Goal: Information Seeking & Learning: Learn about a topic

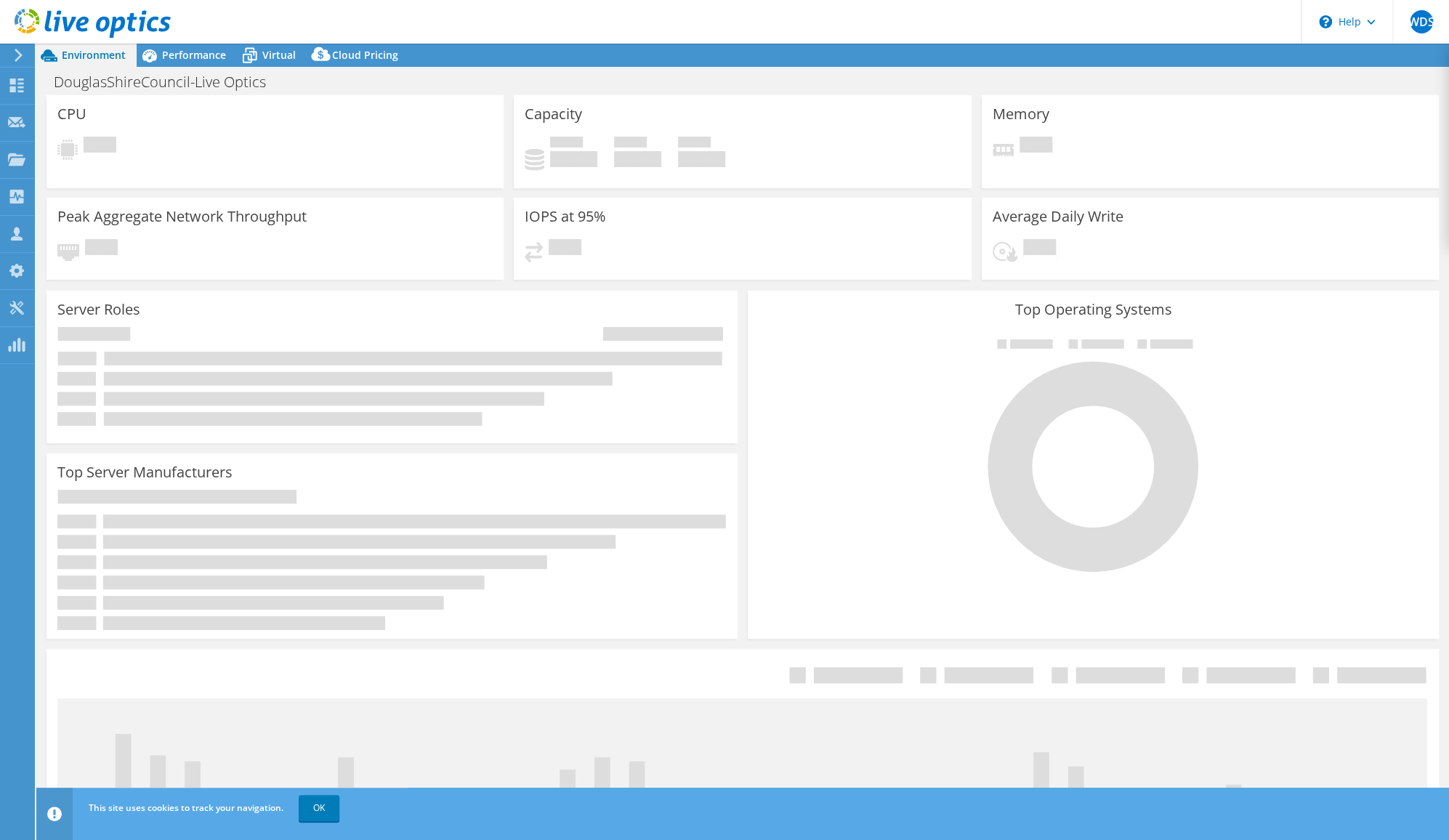
select select "[GEOGRAPHIC_DATA]"
select select "AUD"
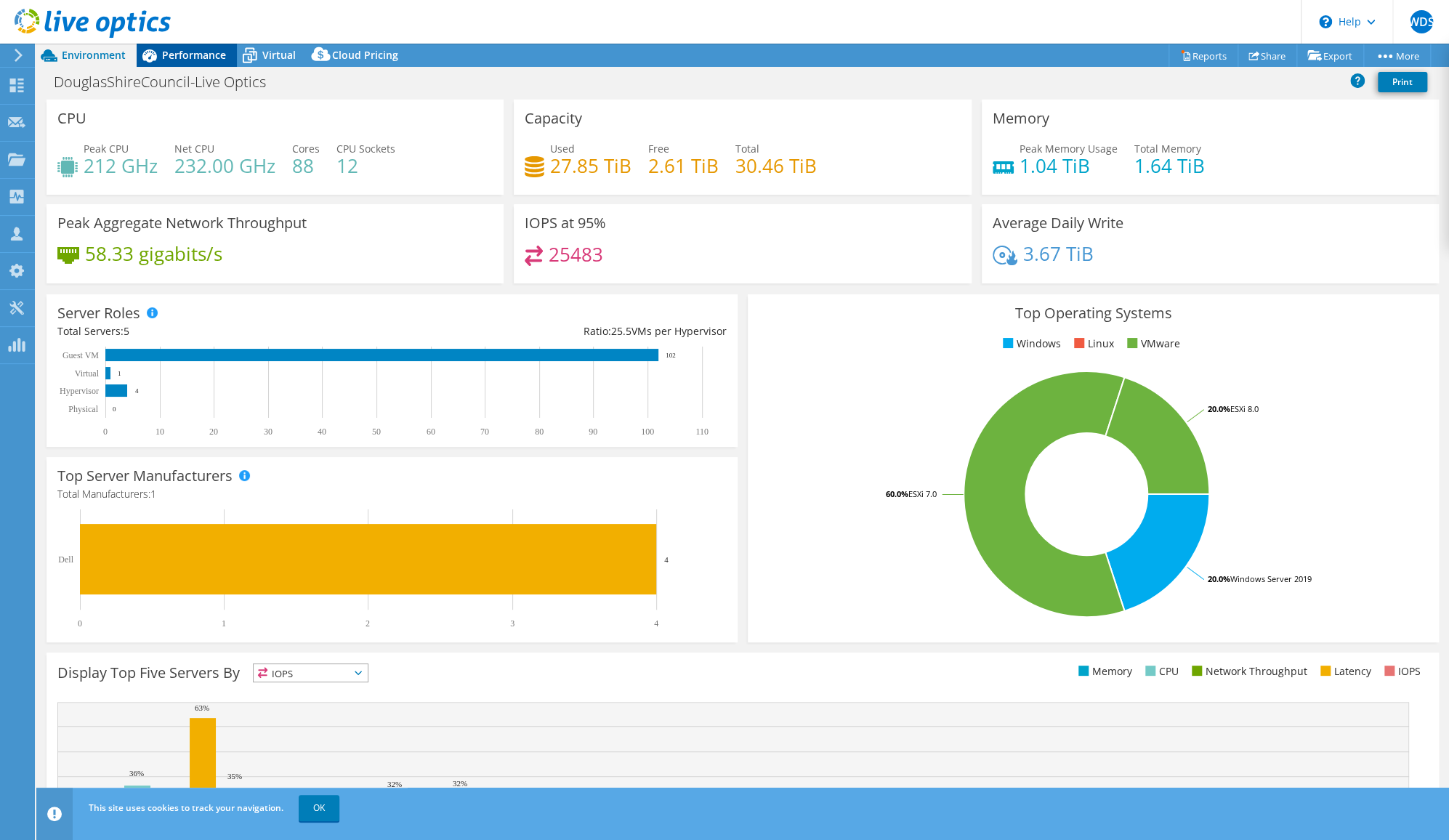
click at [223, 52] on span "Performance" at bounding box center [194, 54] width 64 height 13
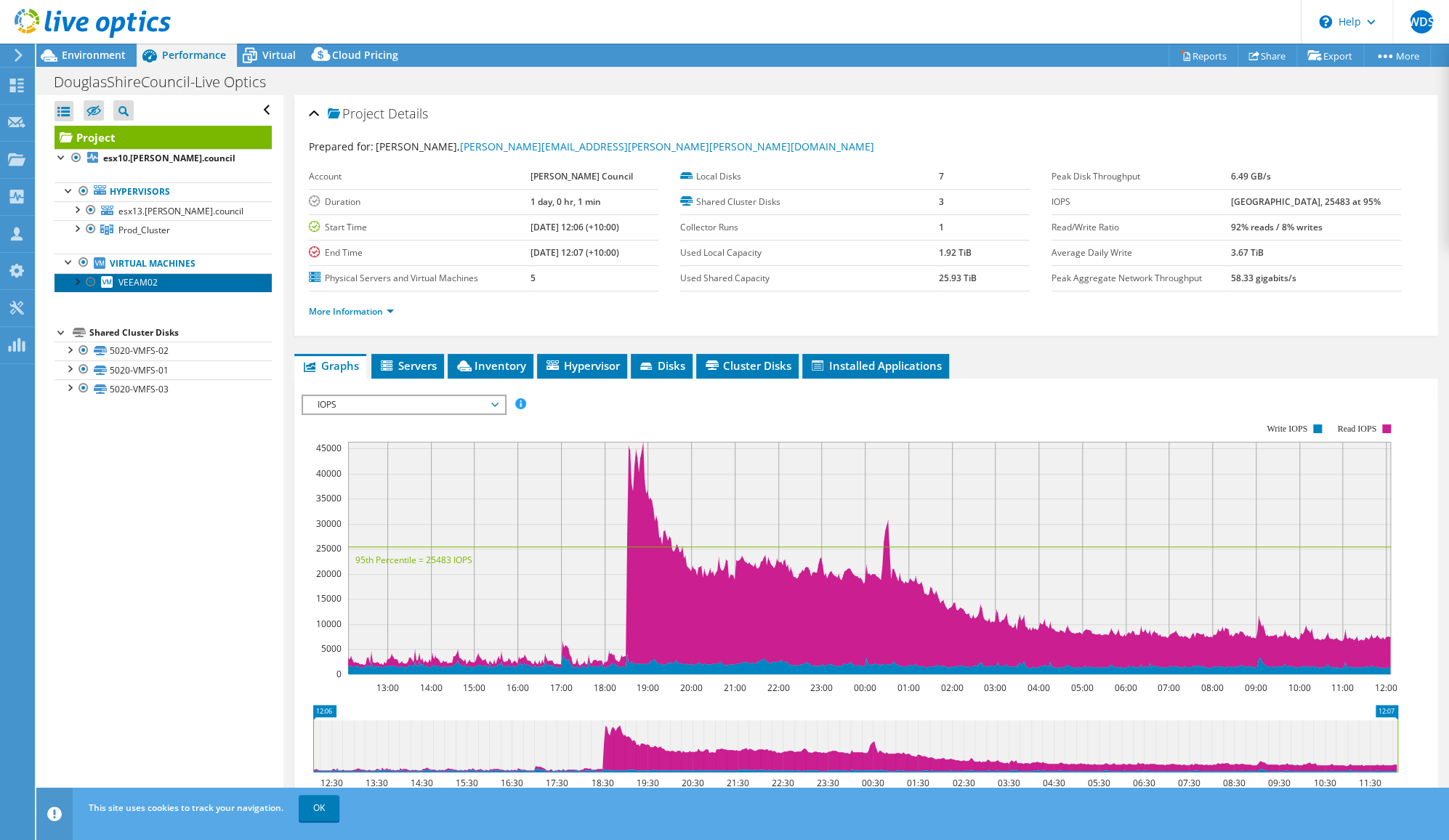
click at [141, 285] on span "VEEAM02" at bounding box center [138, 282] width 39 height 13
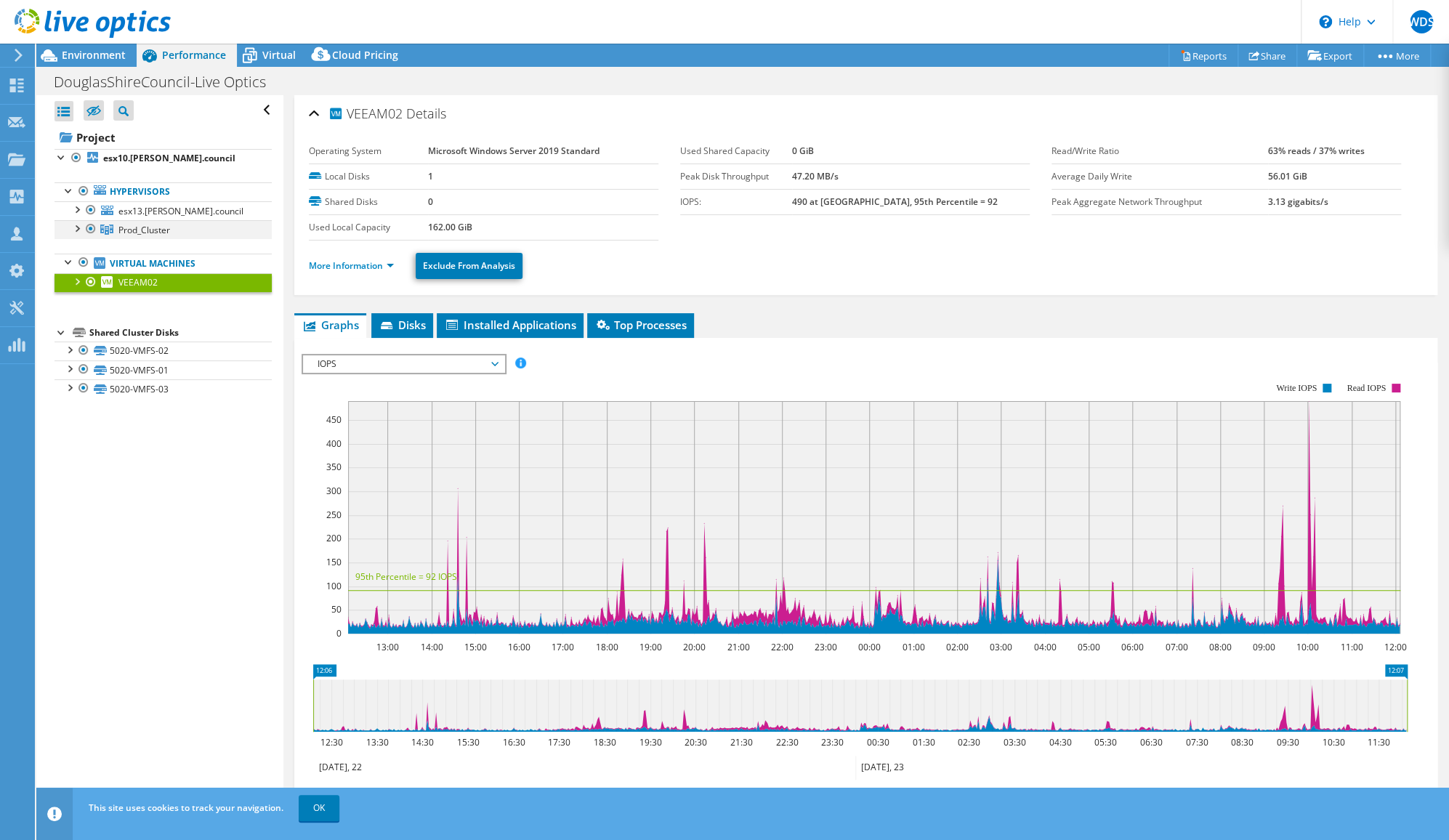
click at [79, 226] on div at bounding box center [75, 227] width 14 height 14
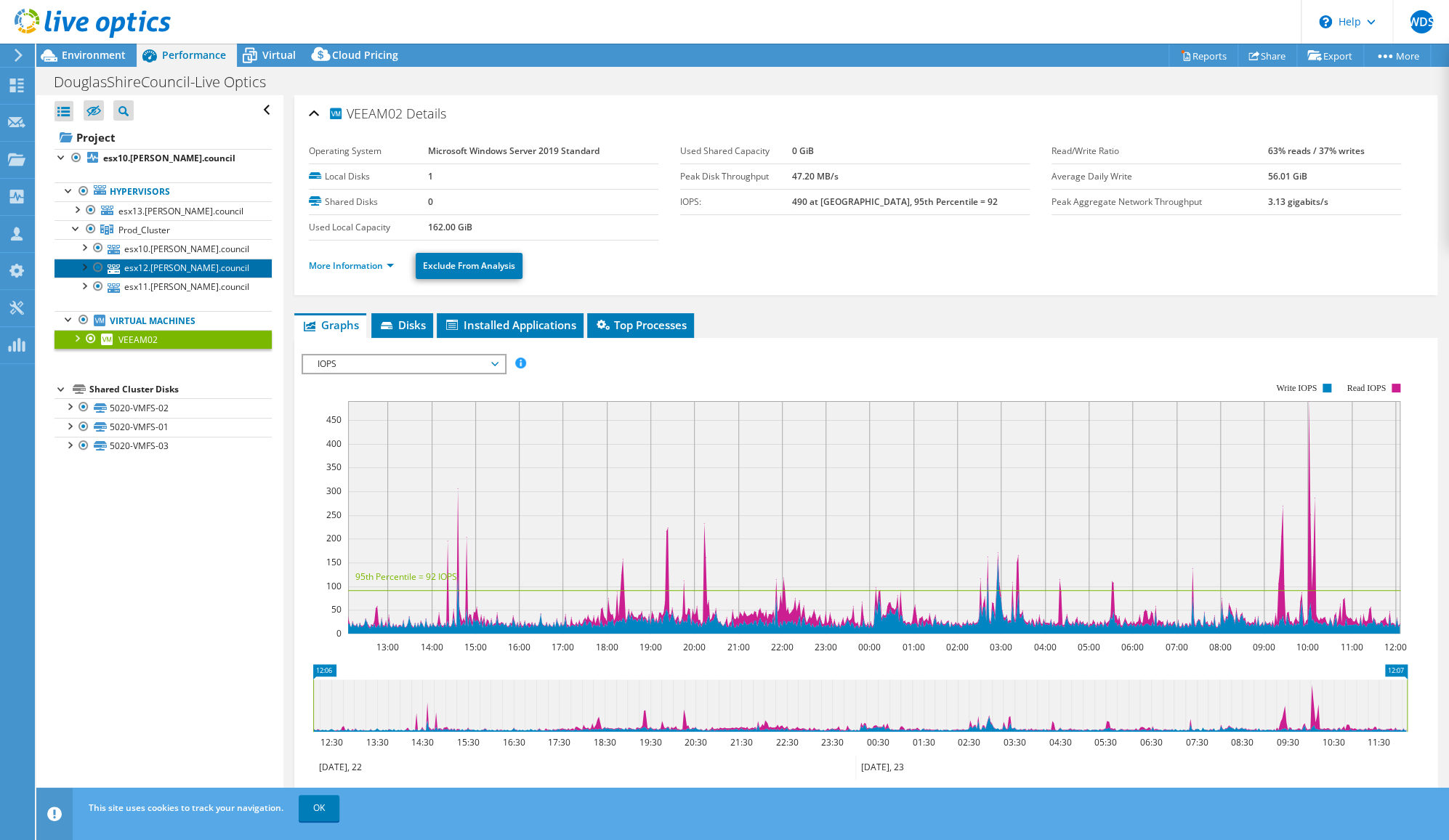
click at [131, 267] on link "esx12.[PERSON_NAME].council" at bounding box center [163, 268] width 217 height 19
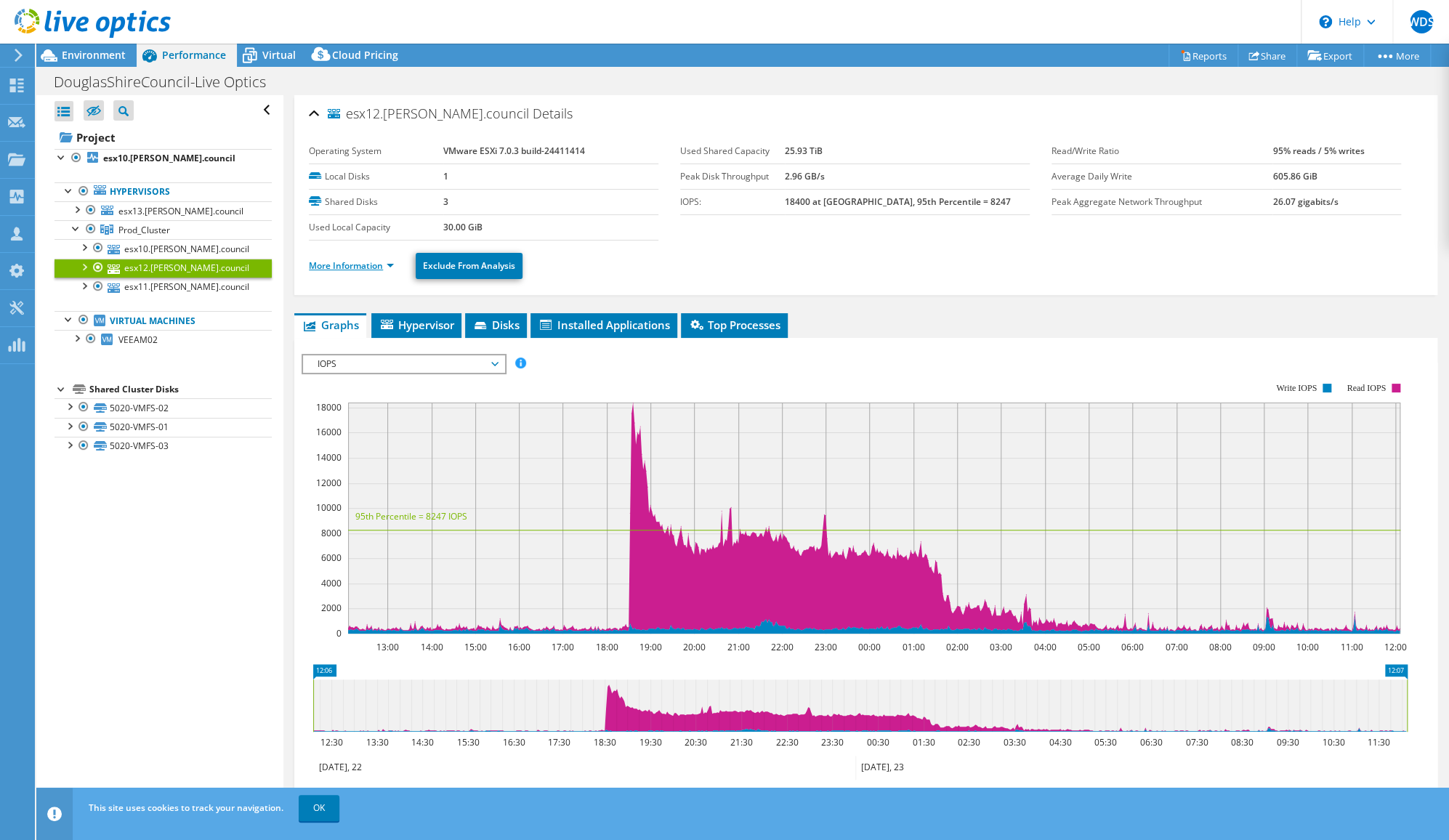
click at [393, 262] on link "More Information" at bounding box center [351, 265] width 85 height 13
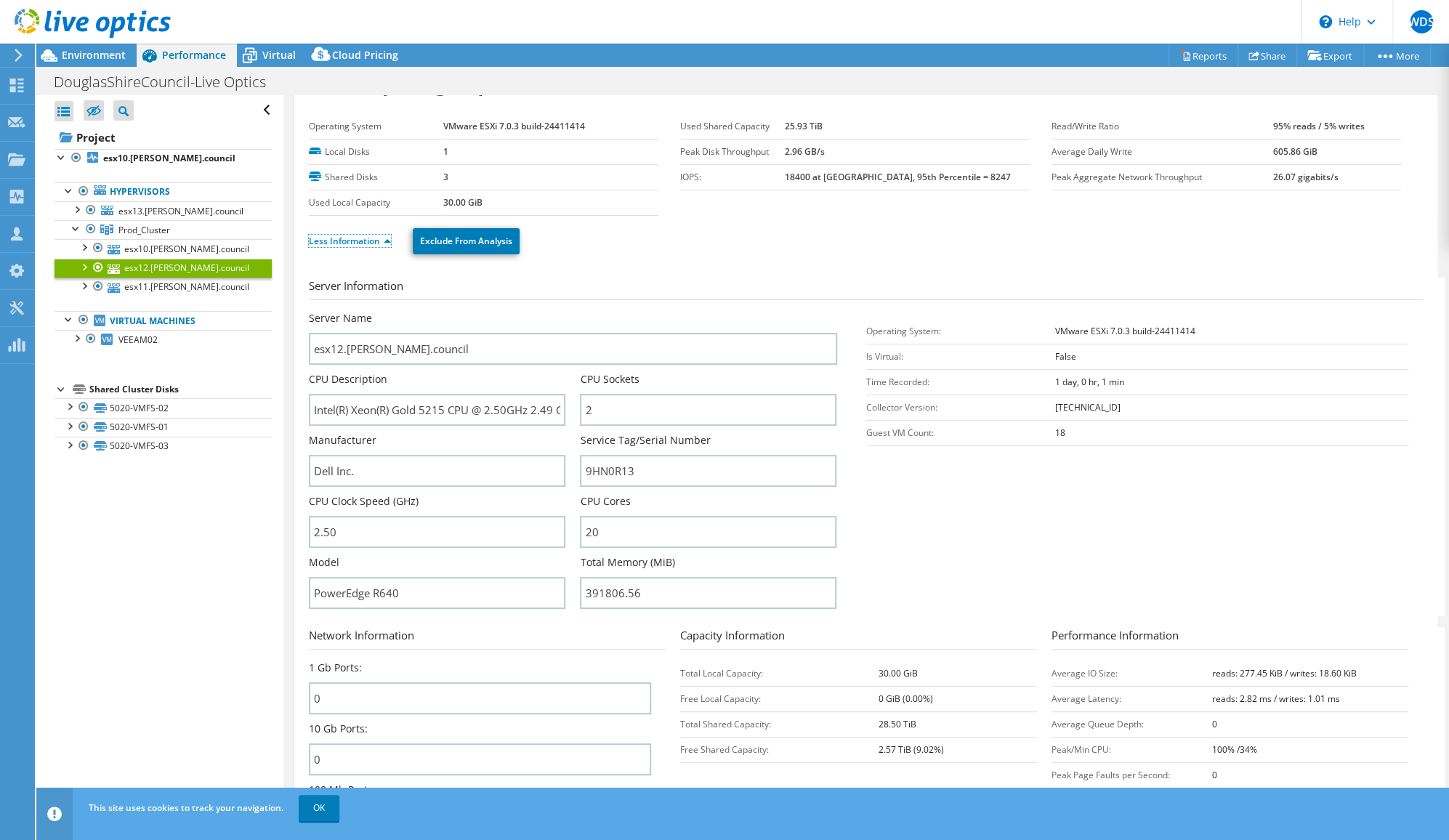
scroll to position [35, 0]
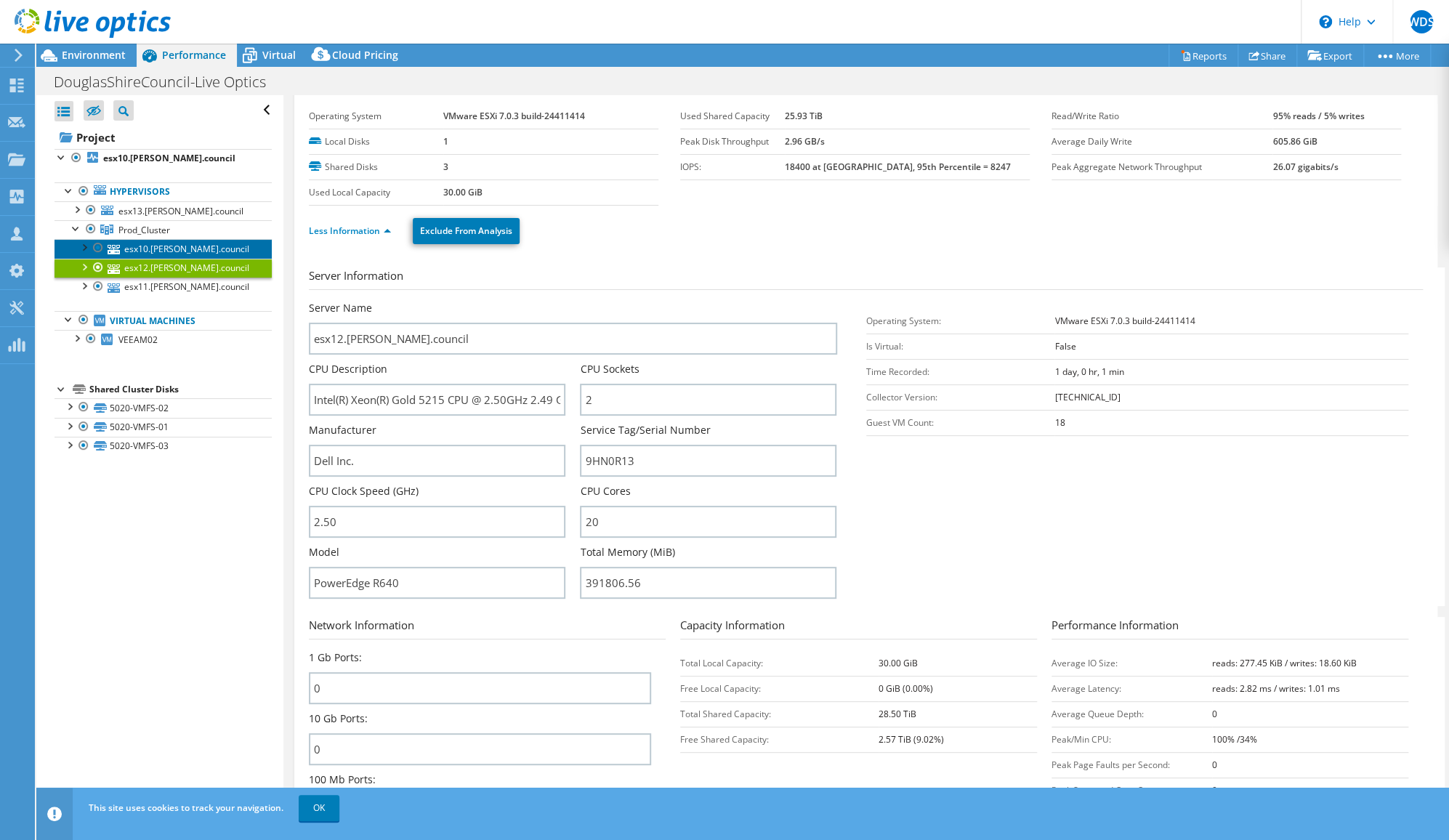
click at [158, 244] on link "esx10.[PERSON_NAME].council" at bounding box center [163, 248] width 217 height 19
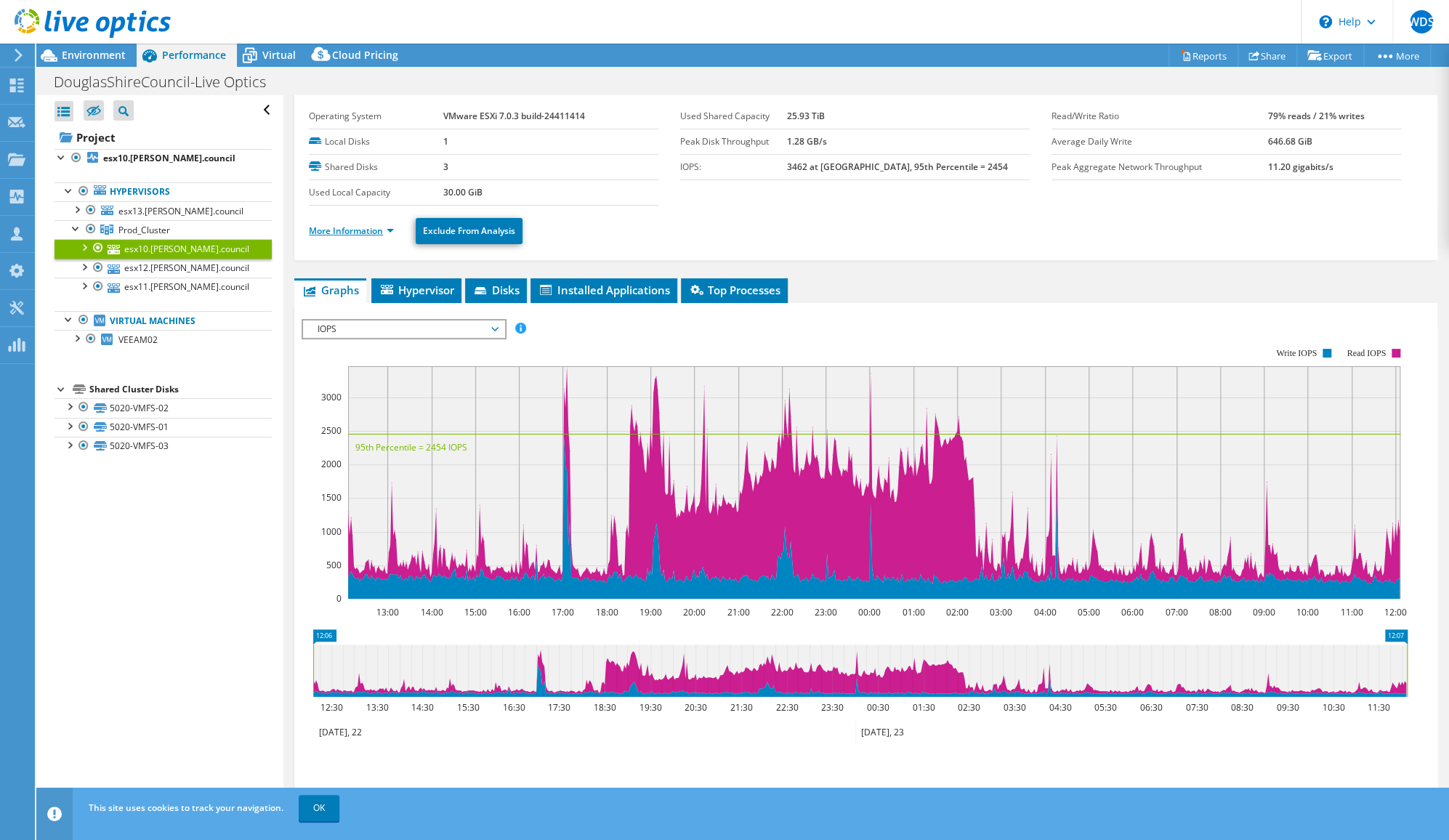
click at [389, 226] on link "More Information" at bounding box center [351, 231] width 85 height 13
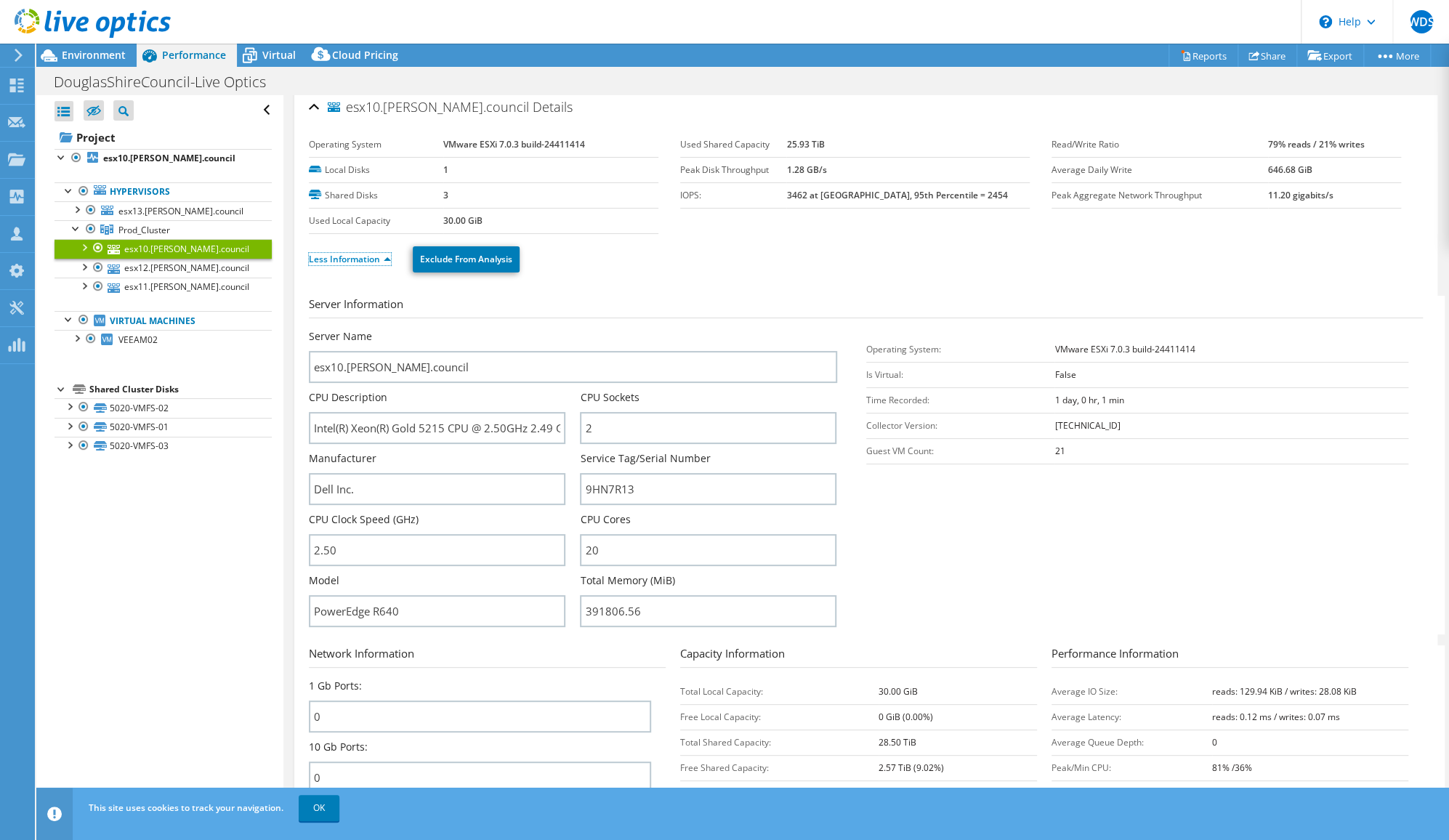
scroll to position [0, 0]
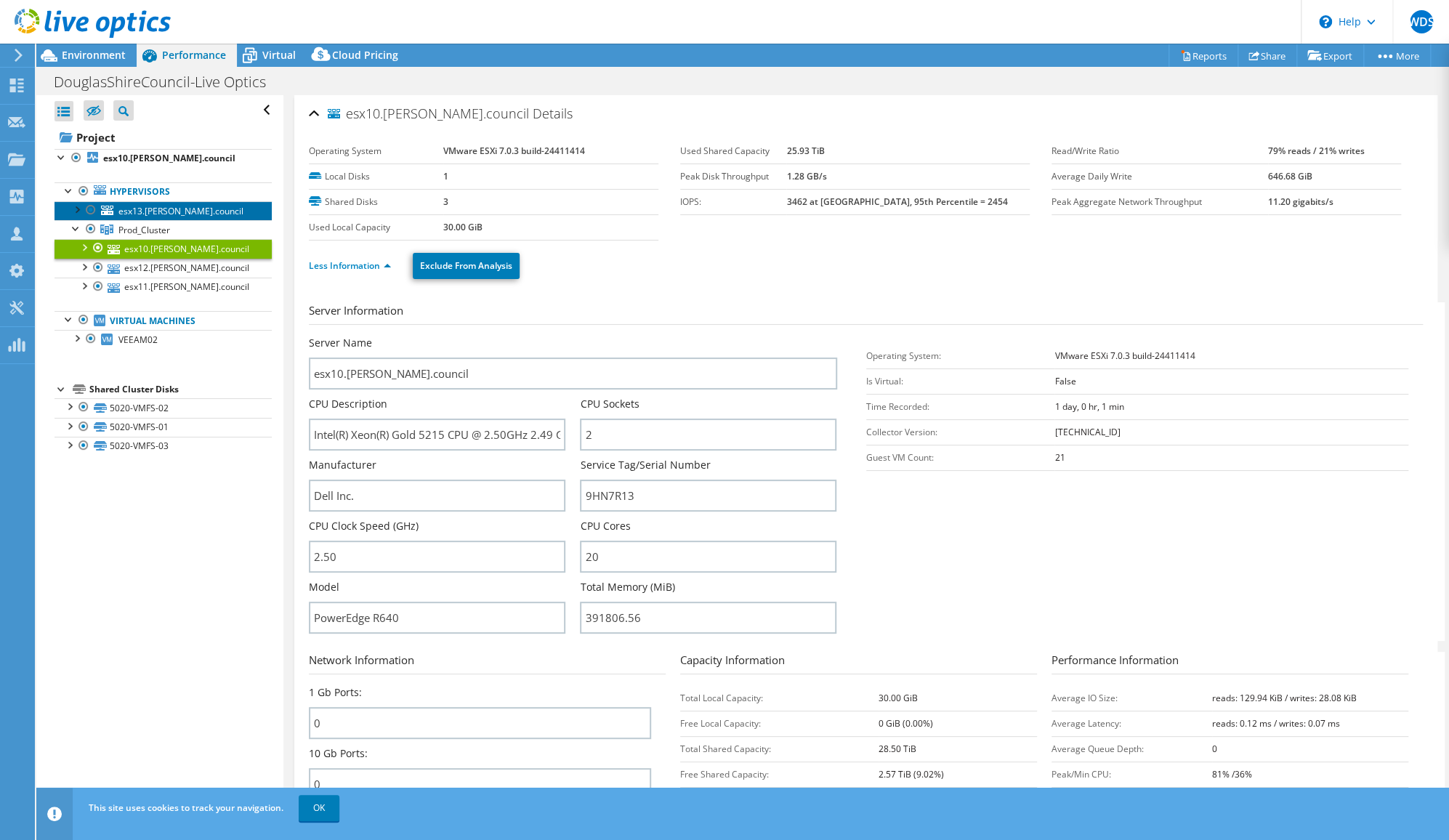
click at [190, 205] on span "esx13.[PERSON_NAME].council" at bounding box center [180, 210] width 125 height 13
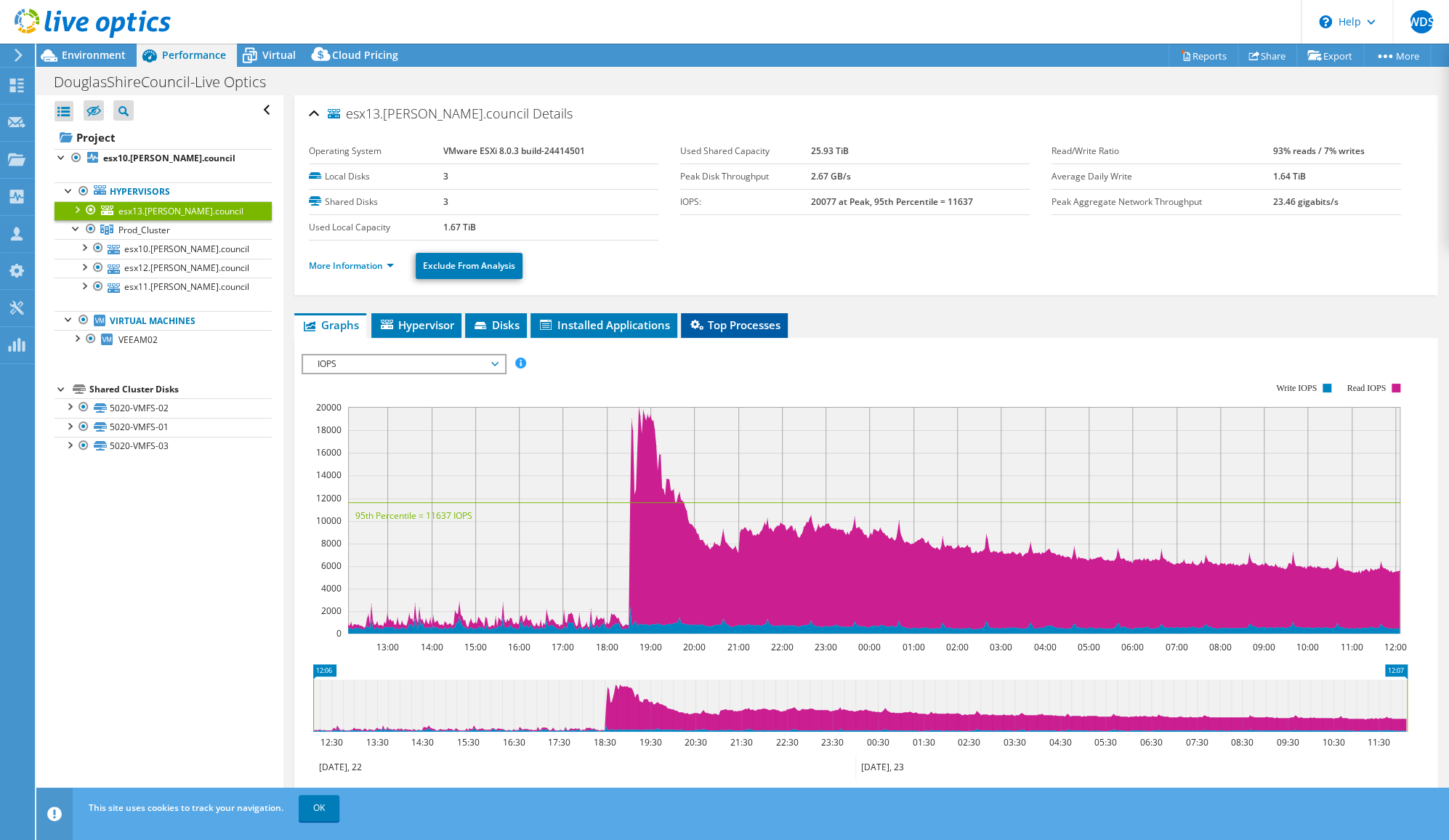
click at [739, 318] on span "Top Processes" at bounding box center [735, 324] width 92 height 14
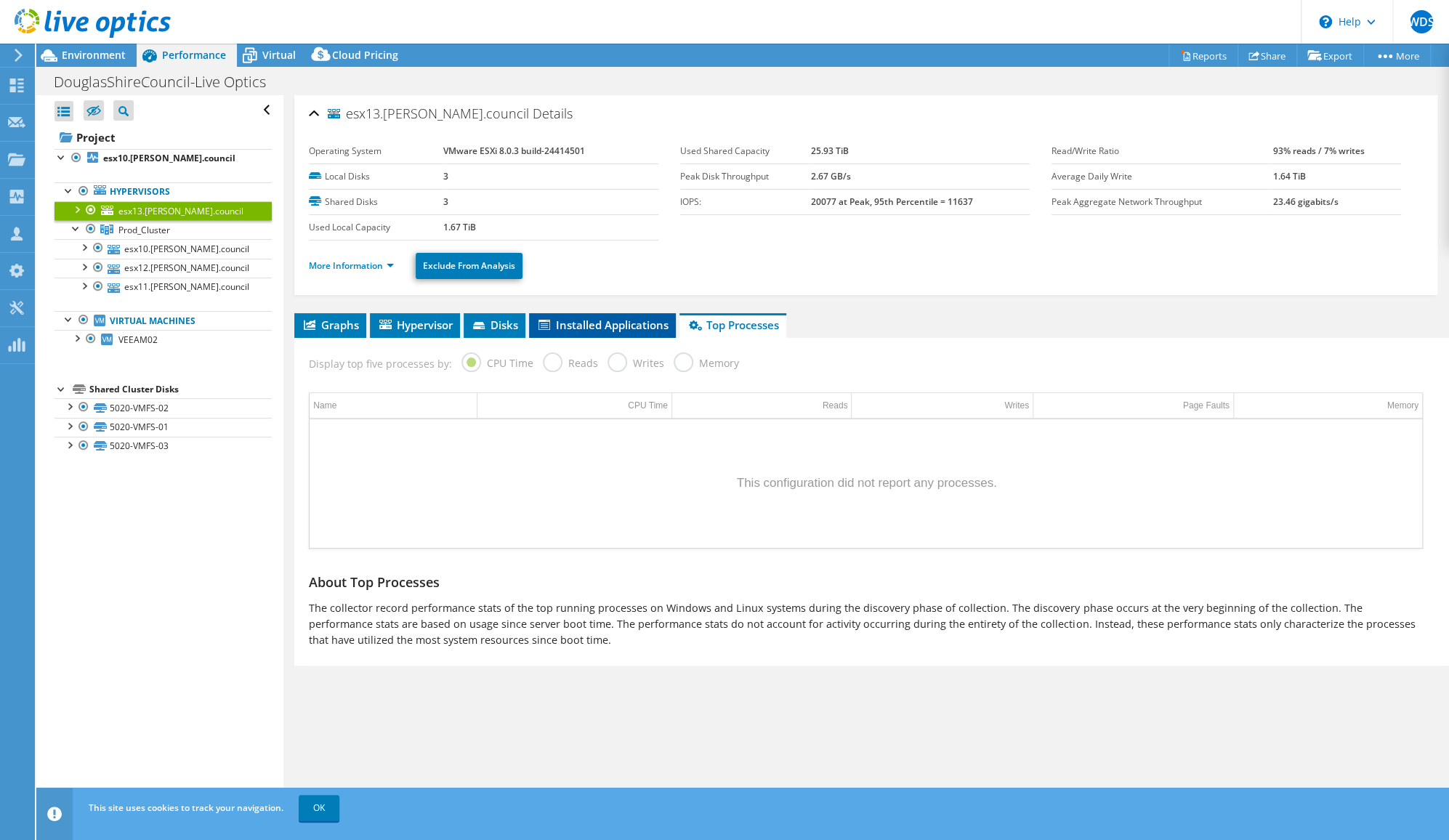
click at [621, 318] on span "Installed Applications" at bounding box center [603, 324] width 132 height 14
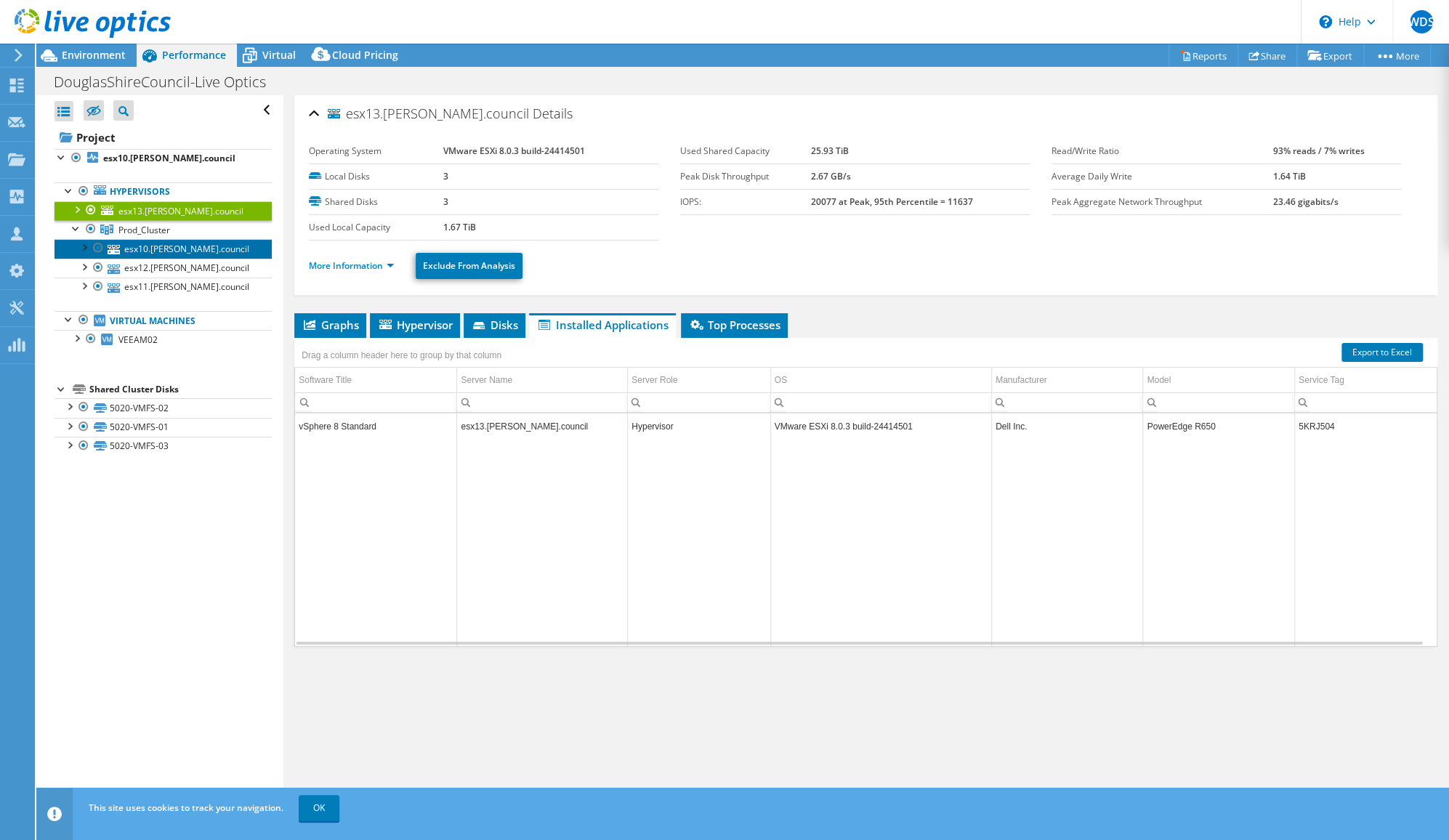
click at [166, 256] on link "esx10.[PERSON_NAME].council" at bounding box center [163, 248] width 217 height 19
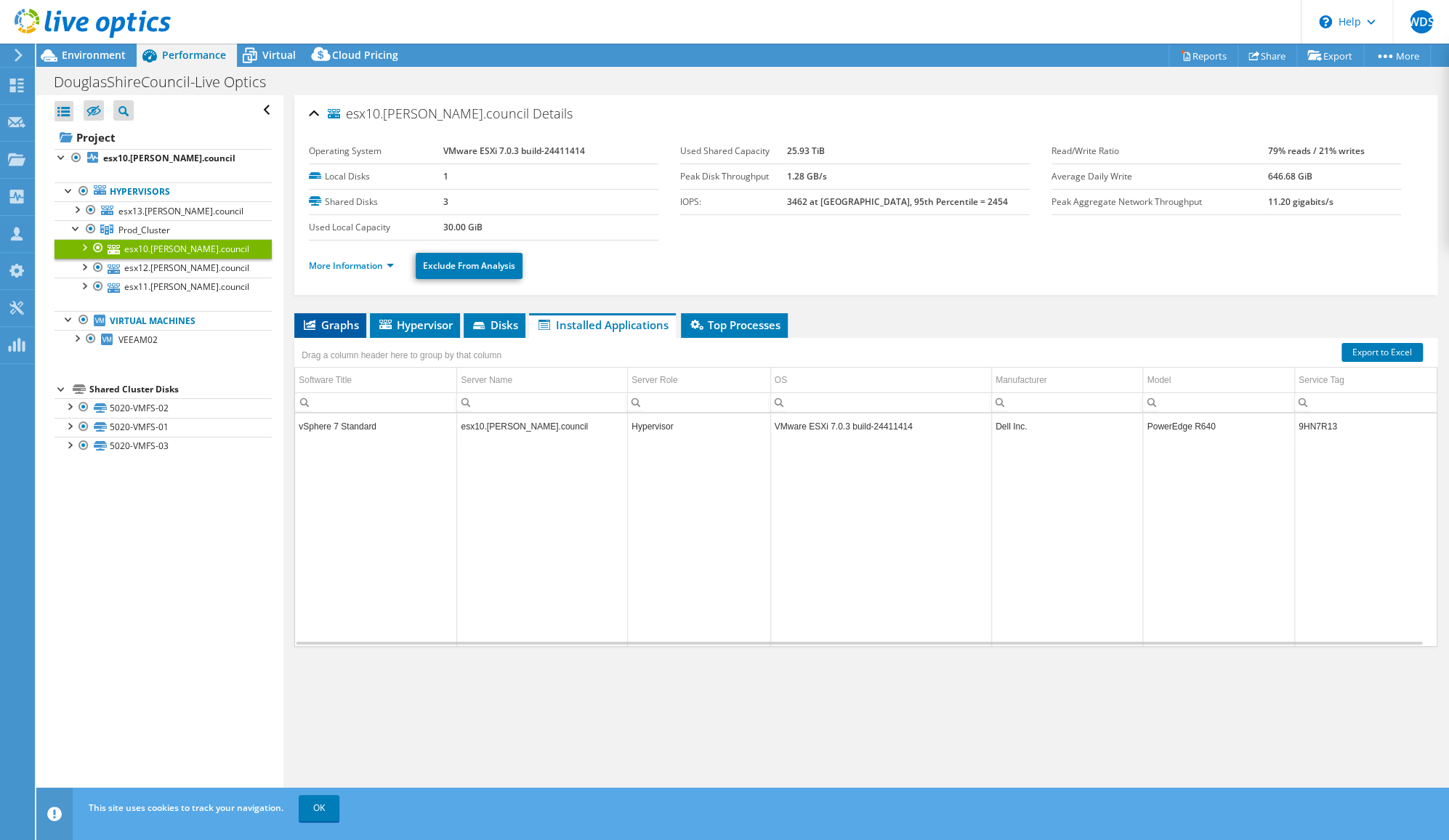
click at [332, 318] on span "Graphs" at bounding box center [330, 324] width 57 height 14
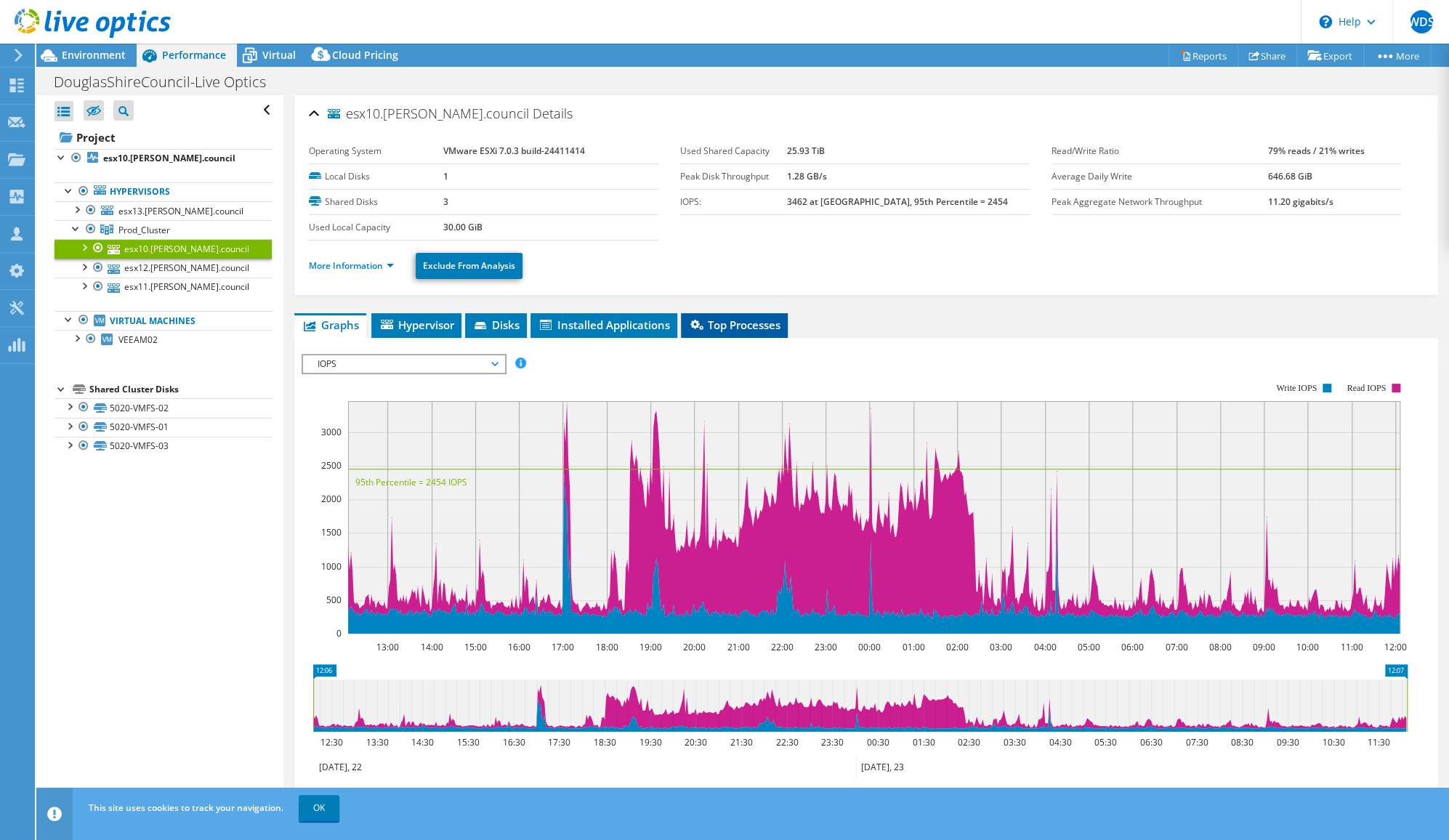
click at [766, 319] on span "Top Processes" at bounding box center [735, 324] width 92 height 14
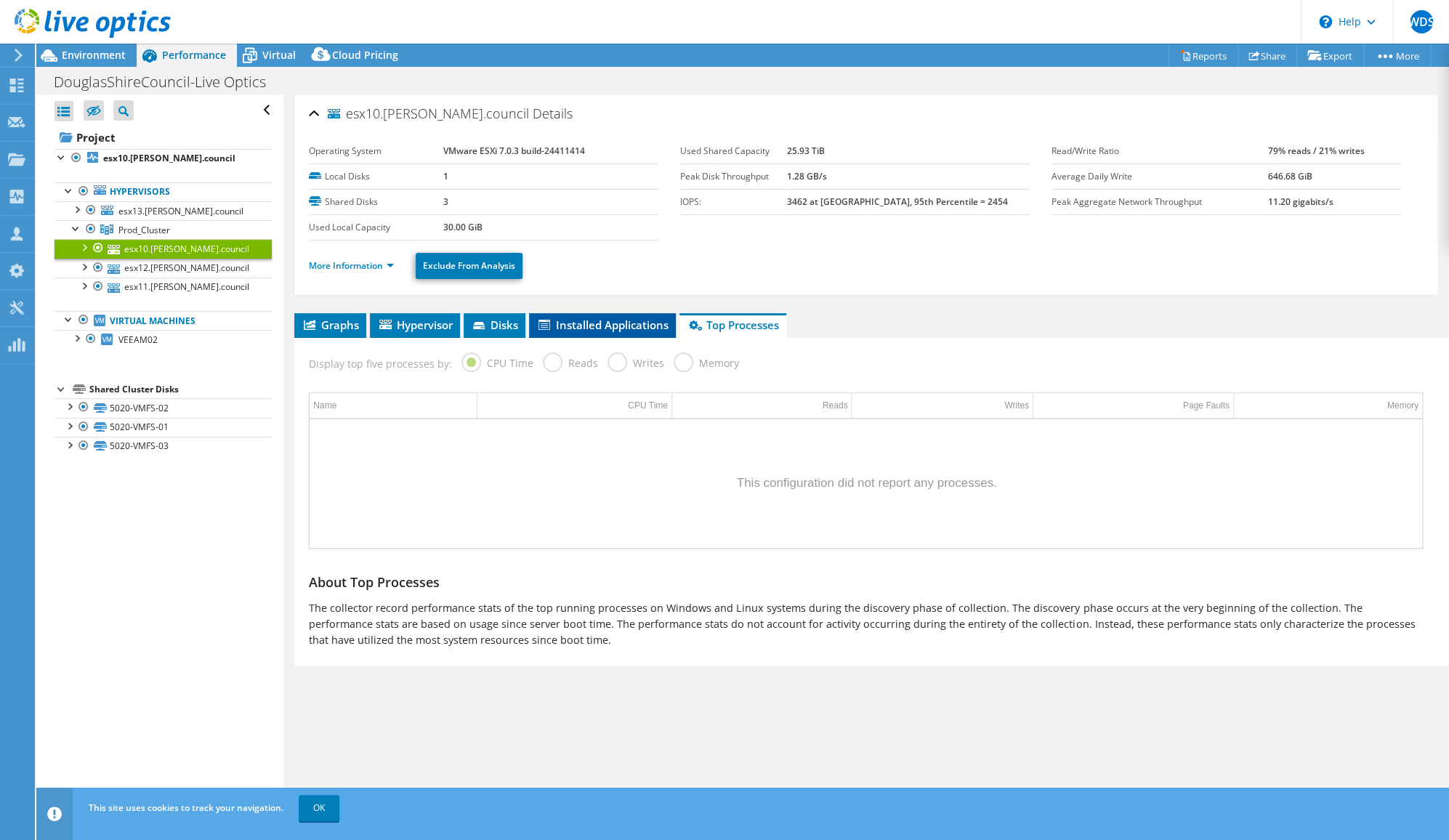
click at [640, 319] on span "Installed Applications" at bounding box center [603, 324] width 132 height 14
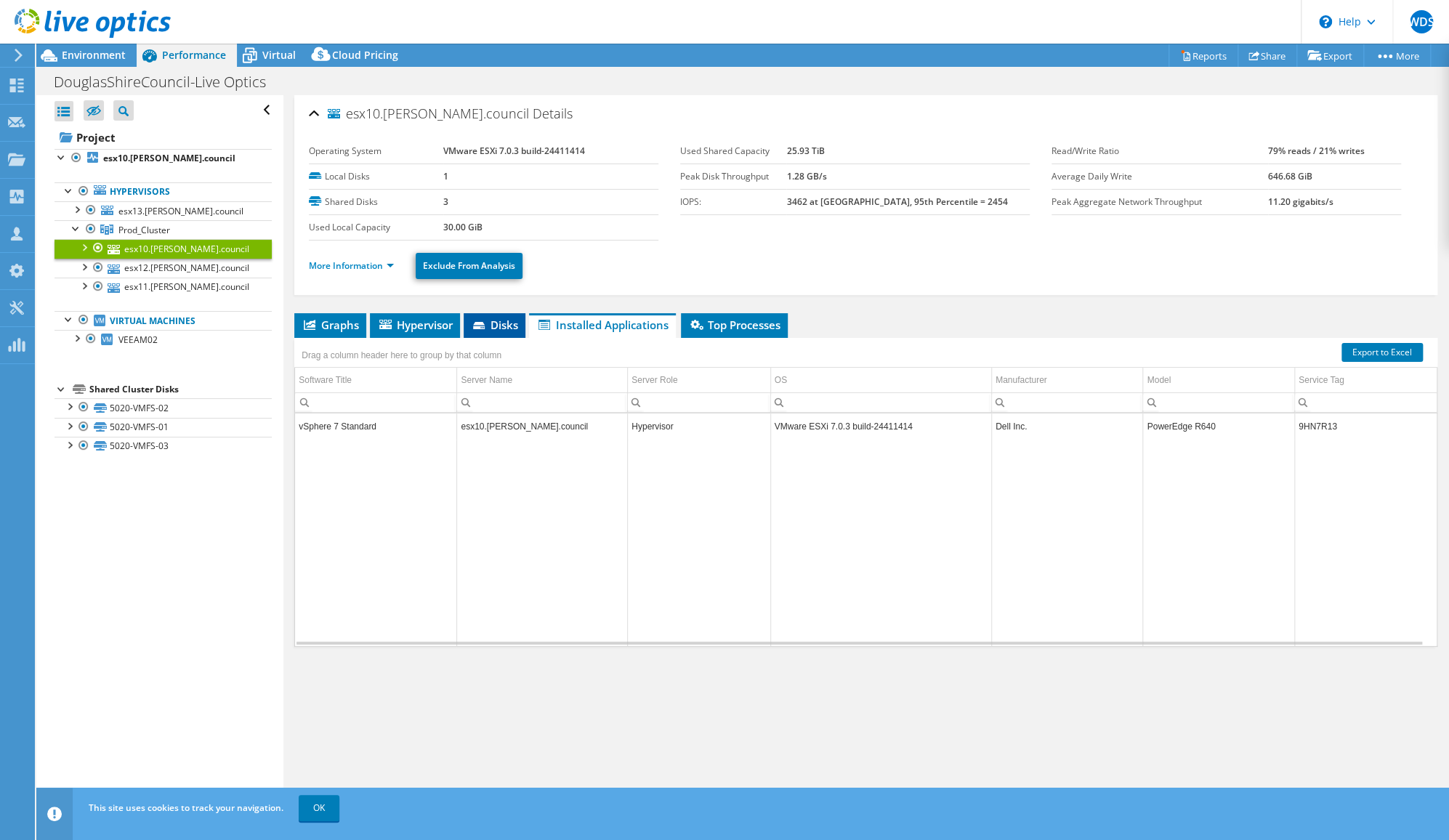
click at [488, 319] on span "Disks" at bounding box center [495, 324] width 47 height 14
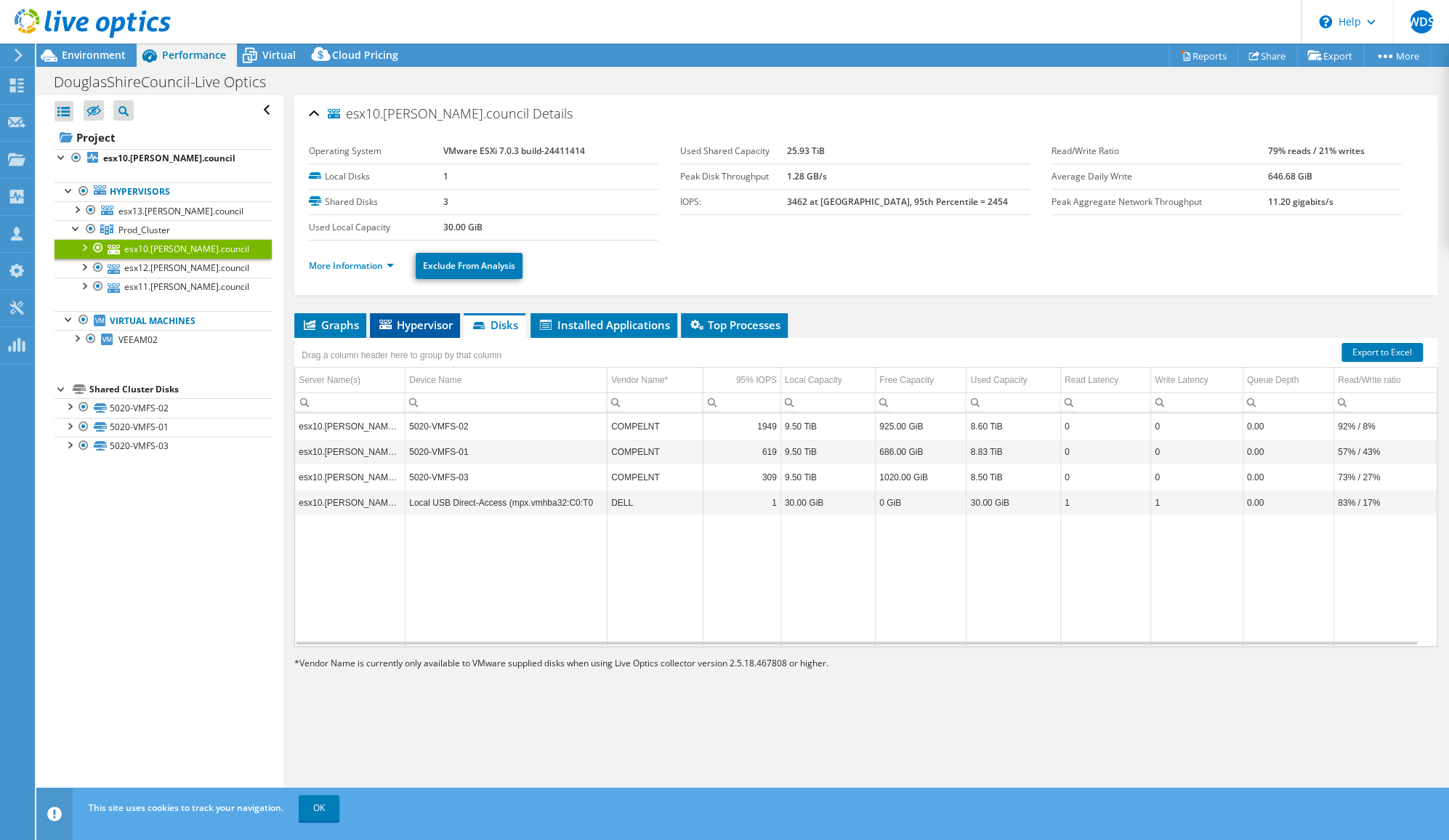
click at [414, 324] on span "Hypervisor" at bounding box center [415, 324] width 75 height 14
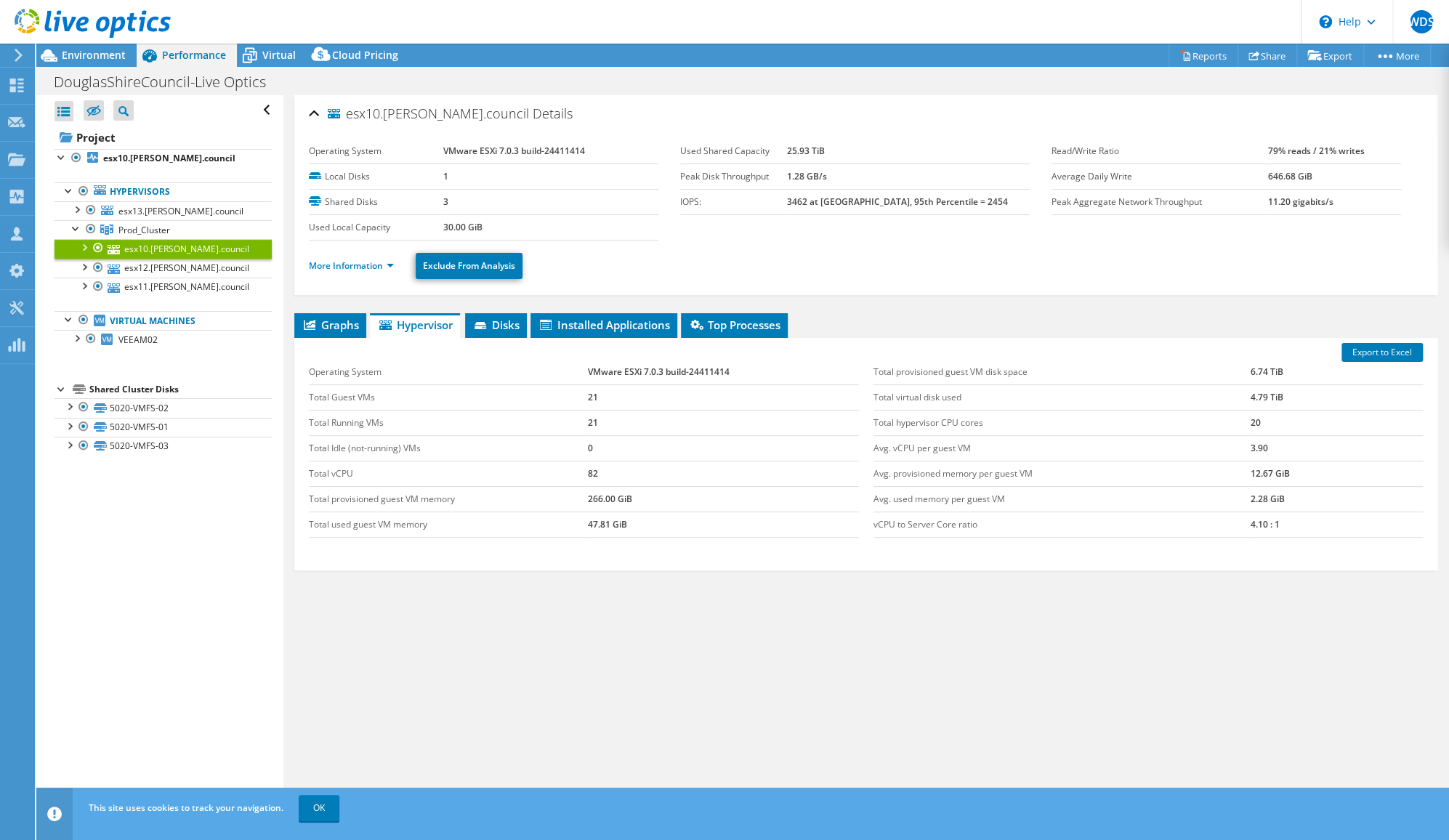
click at [373, 323] on li "Hypervisor" at bounding box center [414, 325] width 90 height 24
click at [354, 323] on span "Graphs" at bounding box center [330, 324] width 57 height 14
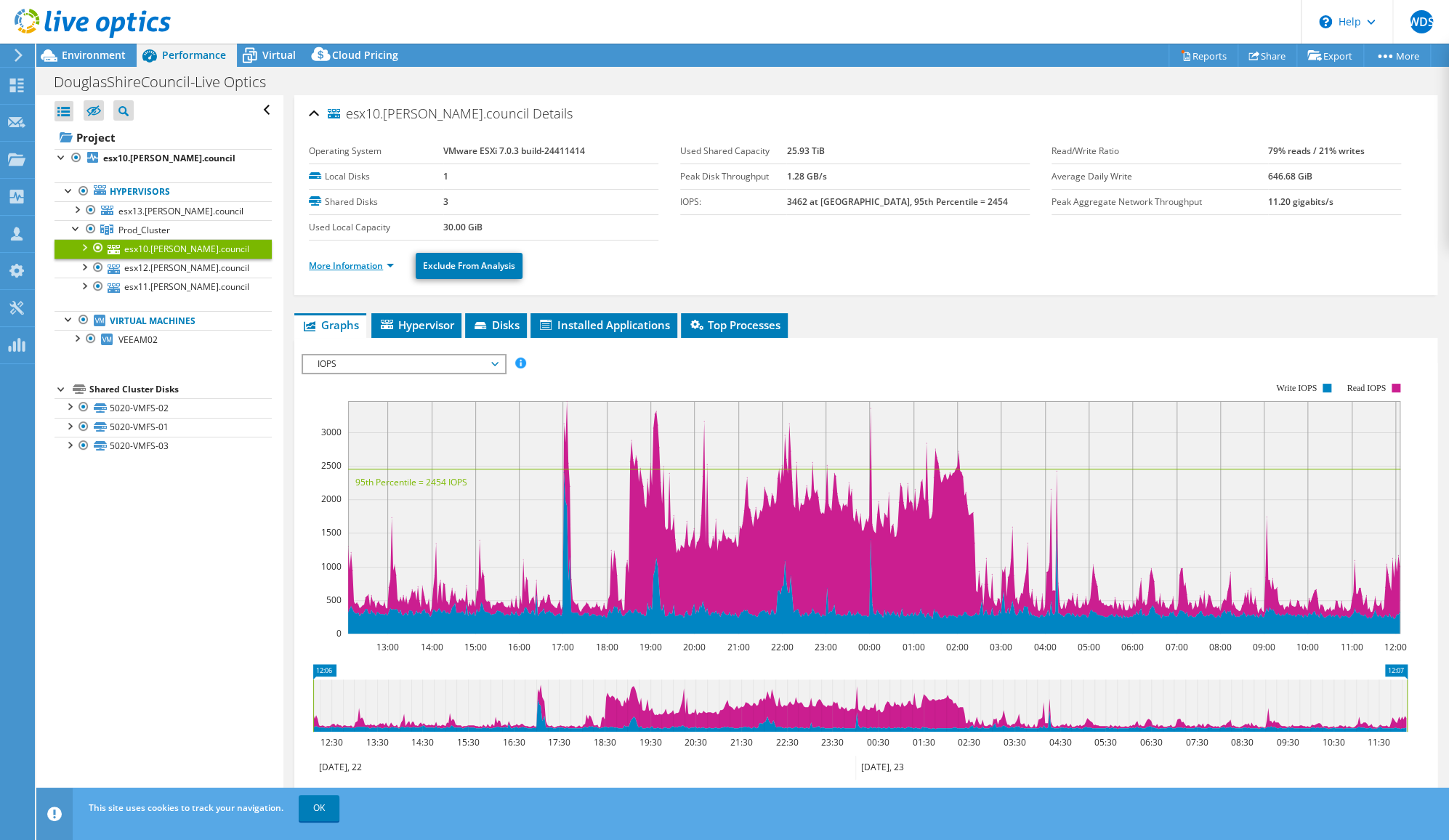
click at [373, 259] on link "More Information" at bounding box center [351, 265] width 85 height 13
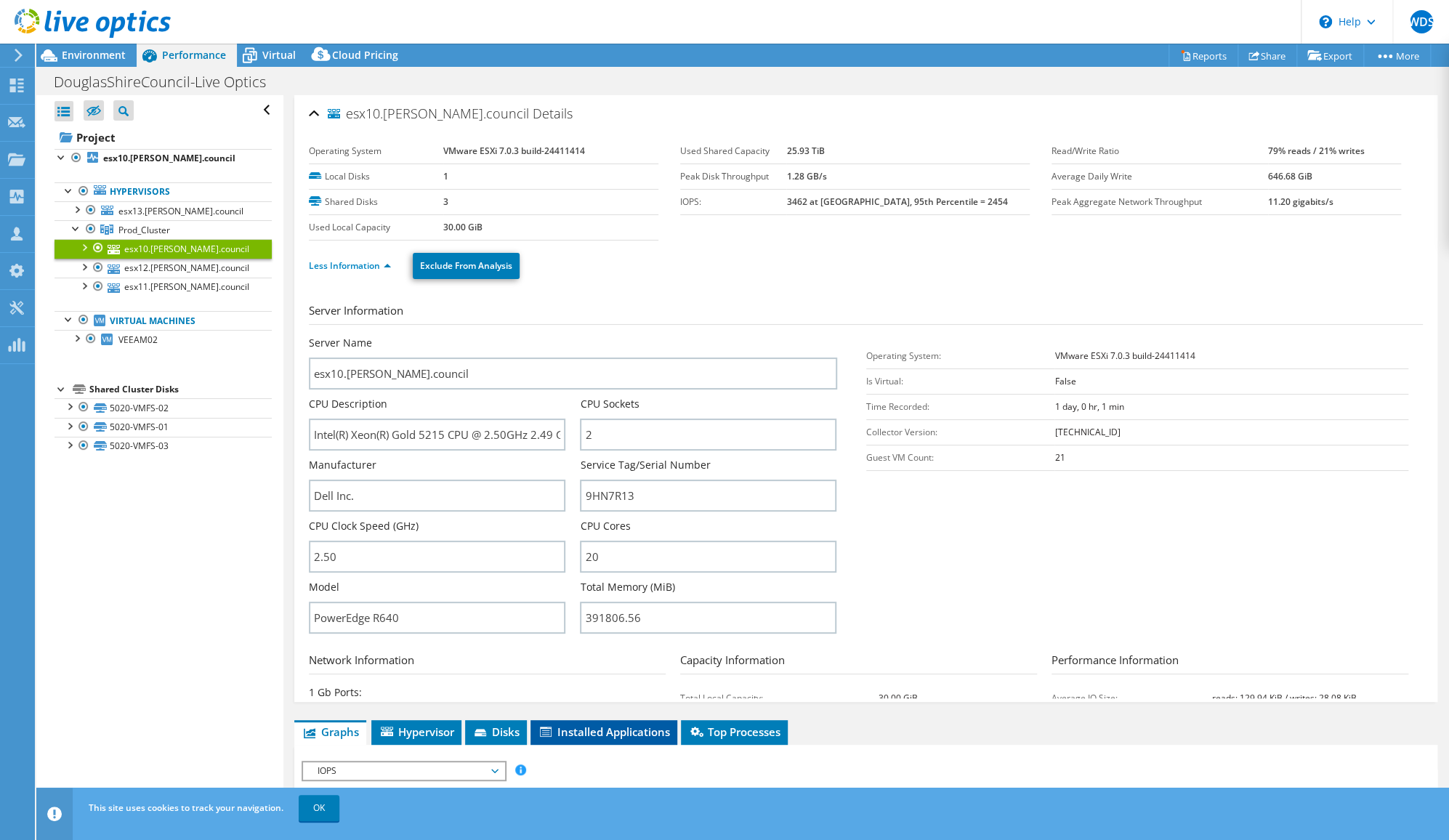
click at [539, 314] on h3 "Server Information" at bounding box center [865, 314] width 1114 height 23
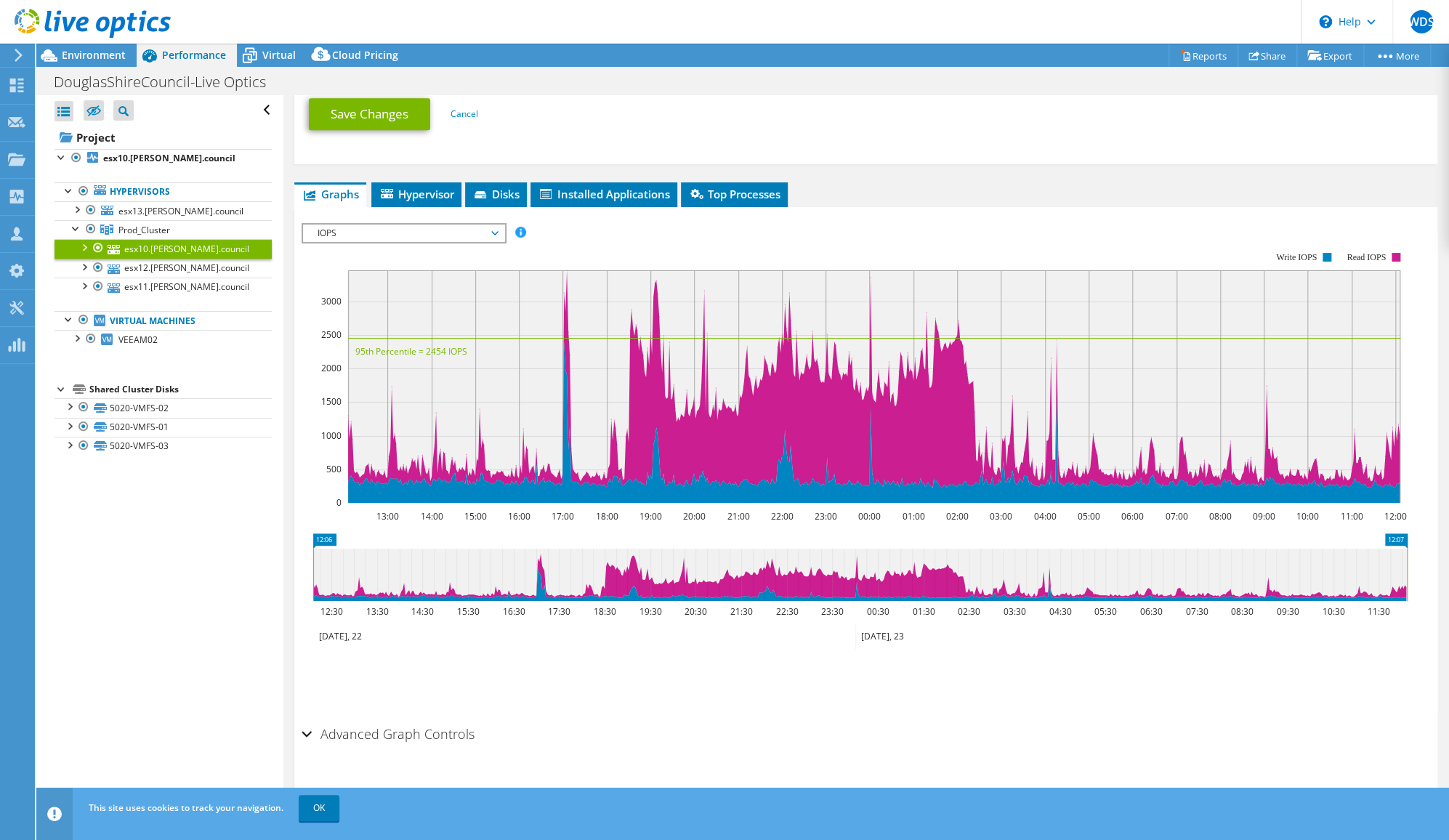
scroll to position [790, 0]
click at [626, 183] on li "Installed Applications" at bounding box center [604, 194] width 147 height 24
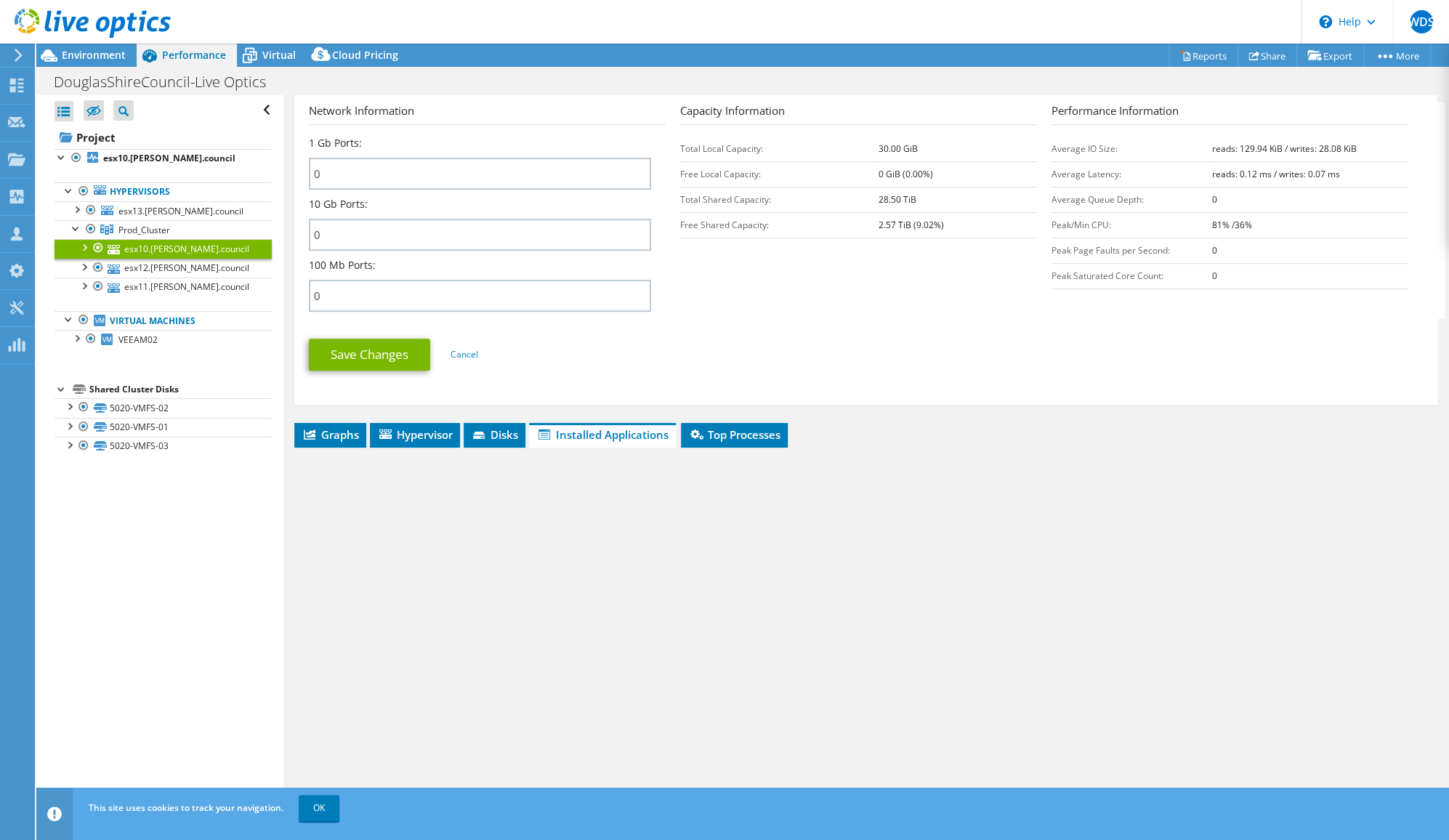
scroll to position [542, 0]
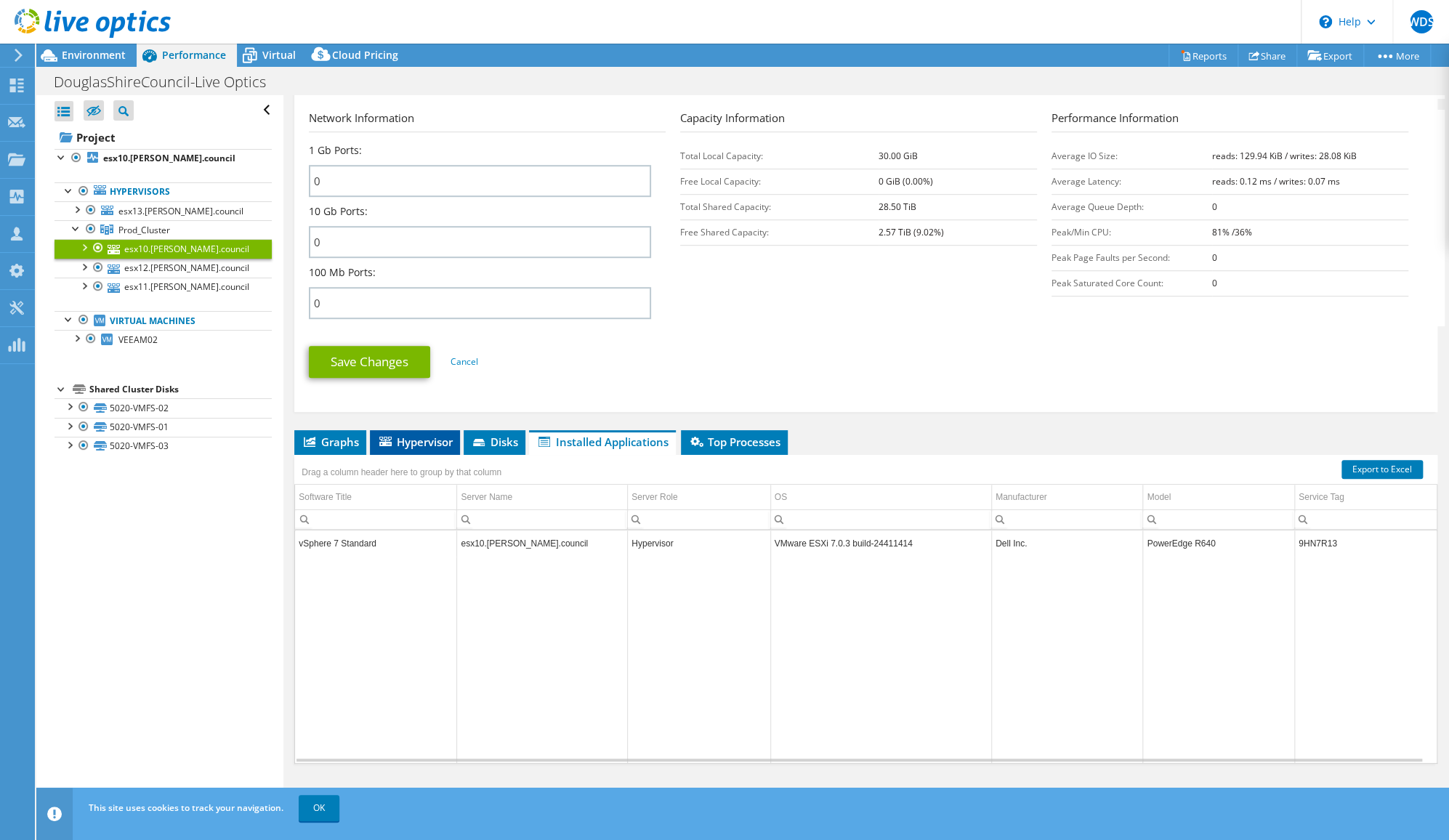
click at [401, 430] on li "Hypervisor" at bounding box center [414, 442] width 90 height 24
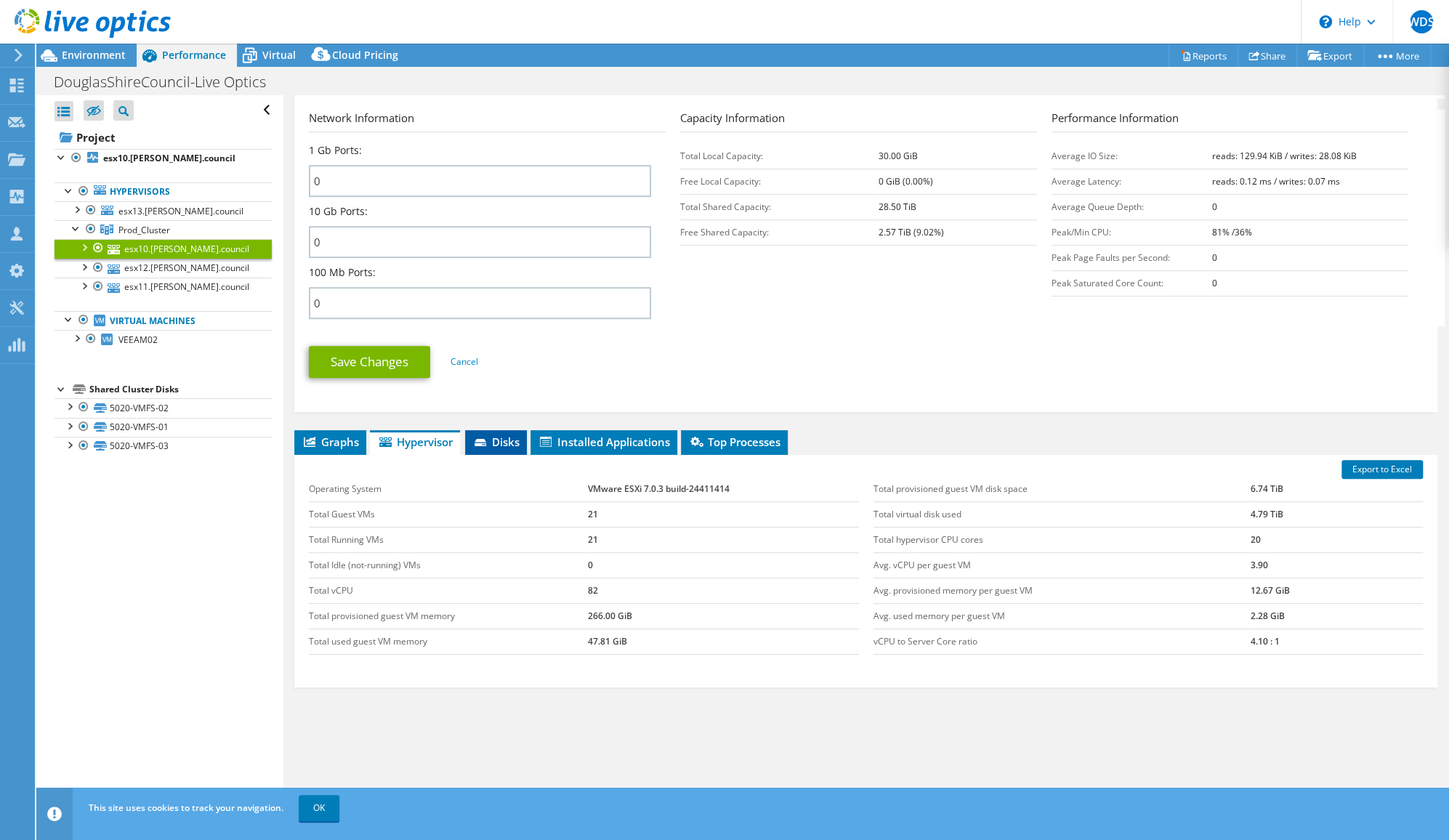
click at [512, 434] on span "Disks" at bounding box center [496, 441] width 47 height 14
